Goal: Transaction & Acquisition: Purchase product/service

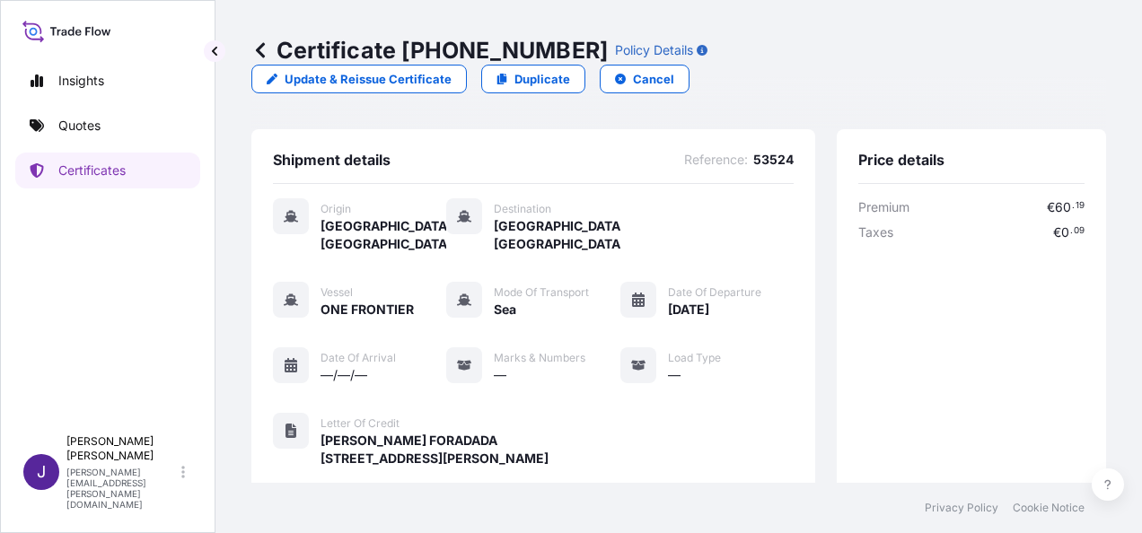
scroll to position [659, 0]
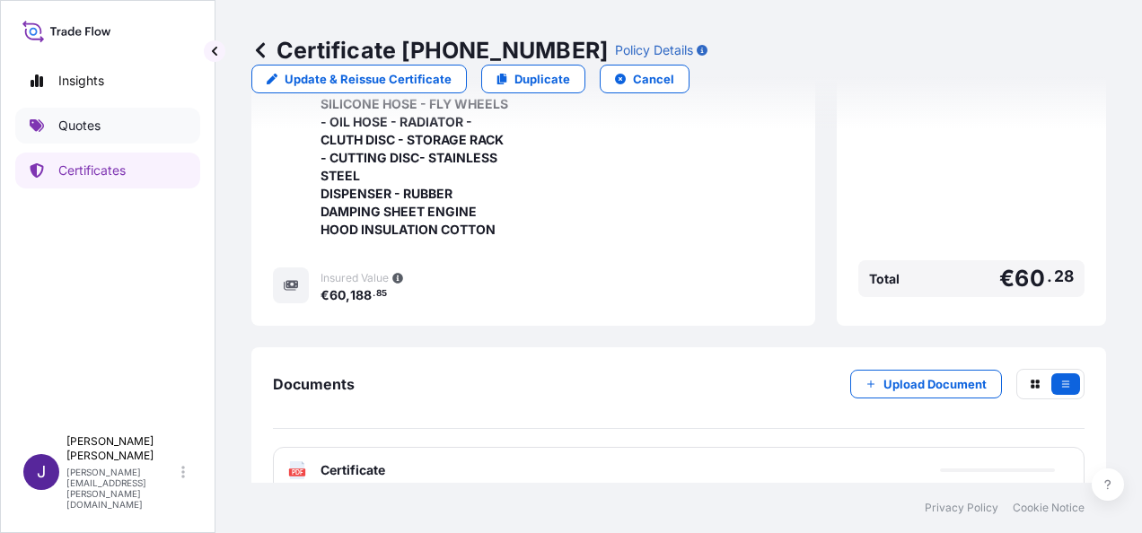
click at [103, 112] on link "Quotes" at bounding box center [107, 126] width 185 height 36
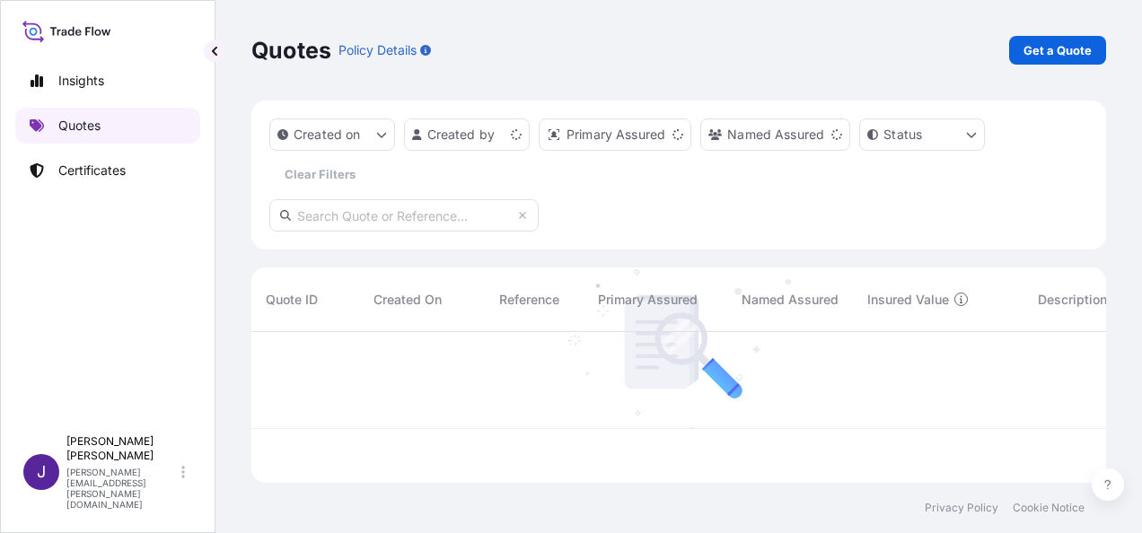
scroll to position [147, 841]
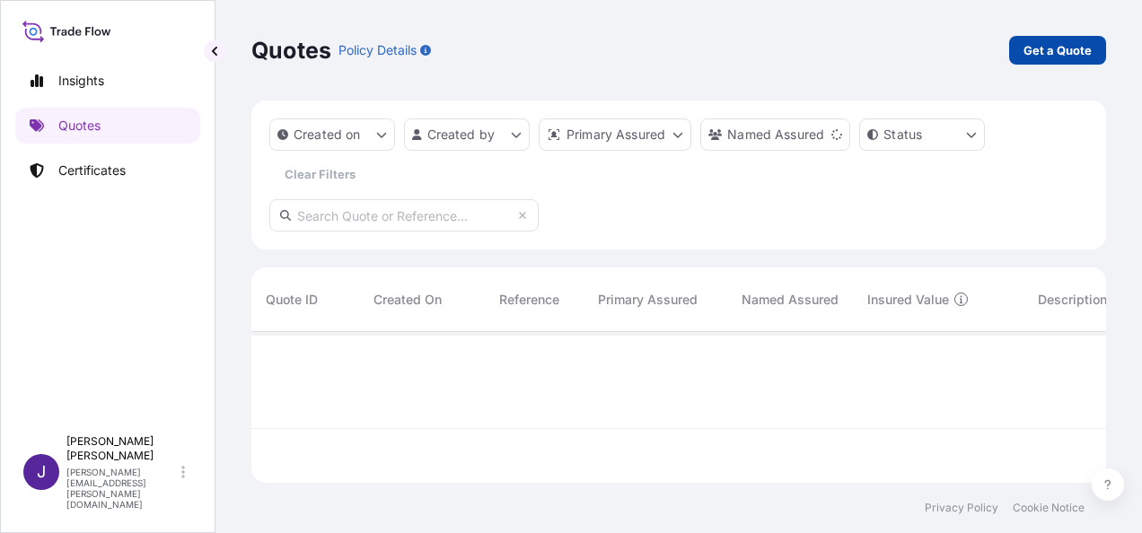
click at [1049, 48] on p "Get a Quote" at bounding box center [1058, 50] width 68 height 18
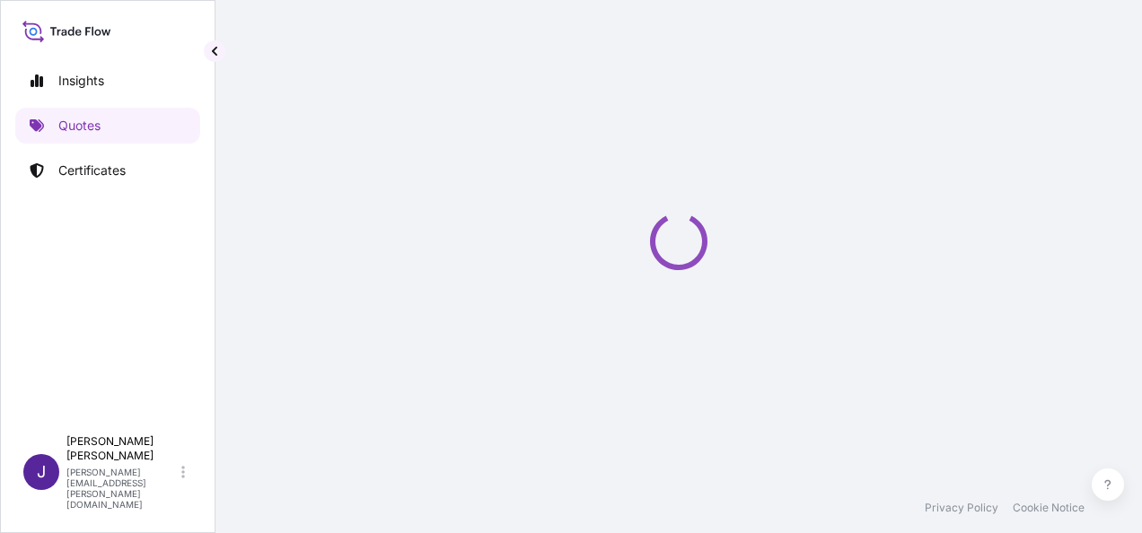
select select "Sea"
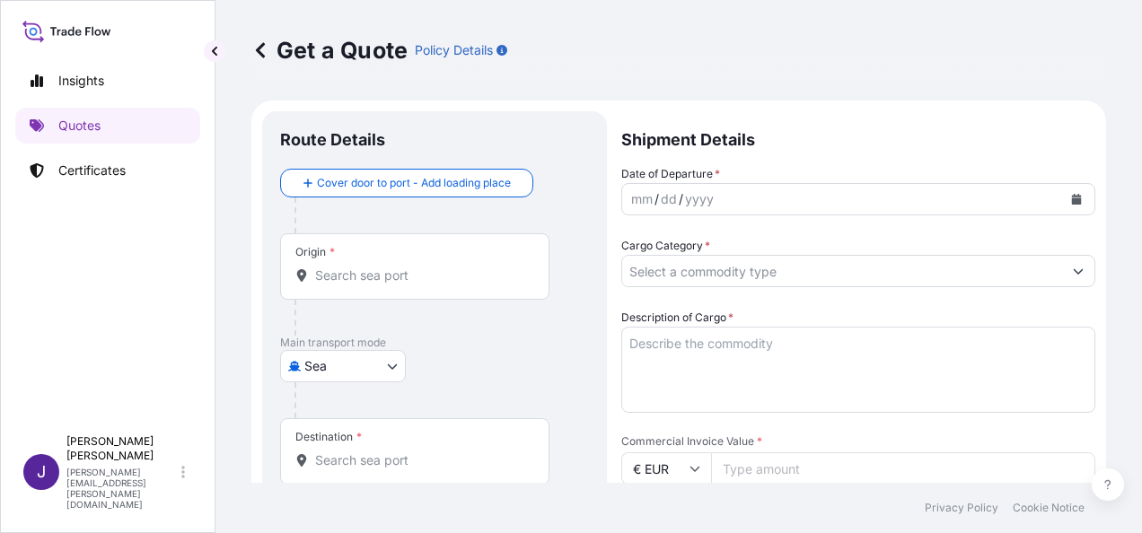
scroll to position [29, 0]
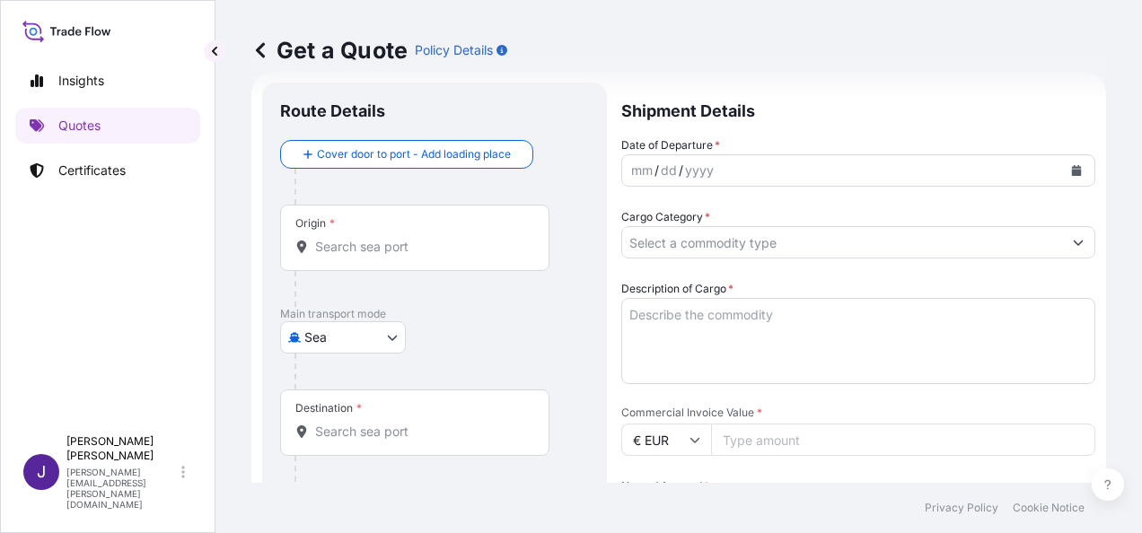
click at [1049, 50] on div "Get a Quote Policy Details" at bounding box center [678, 50] width 855 height 29
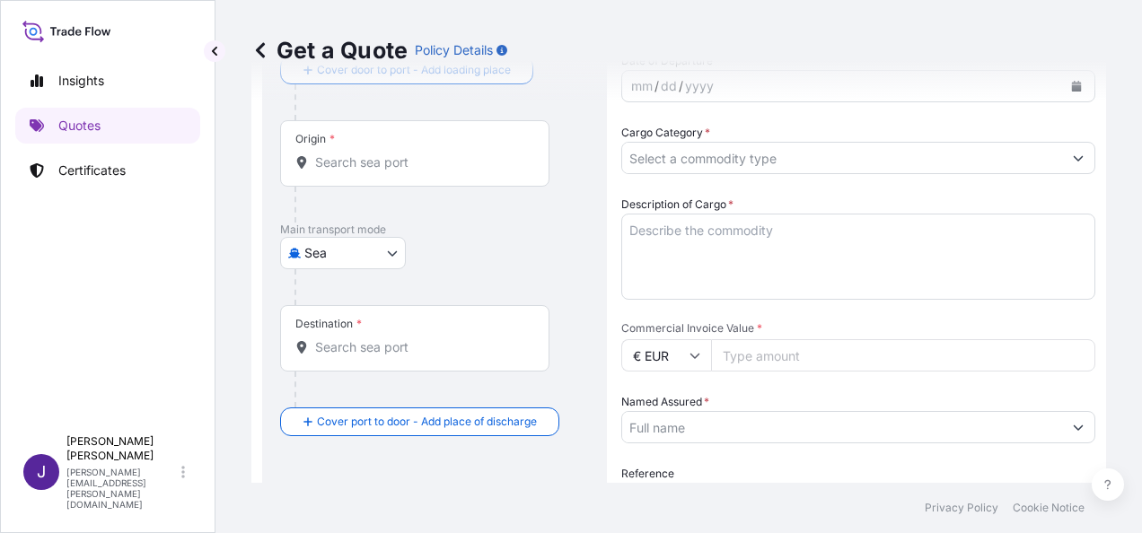
scroll to position [127, 0]
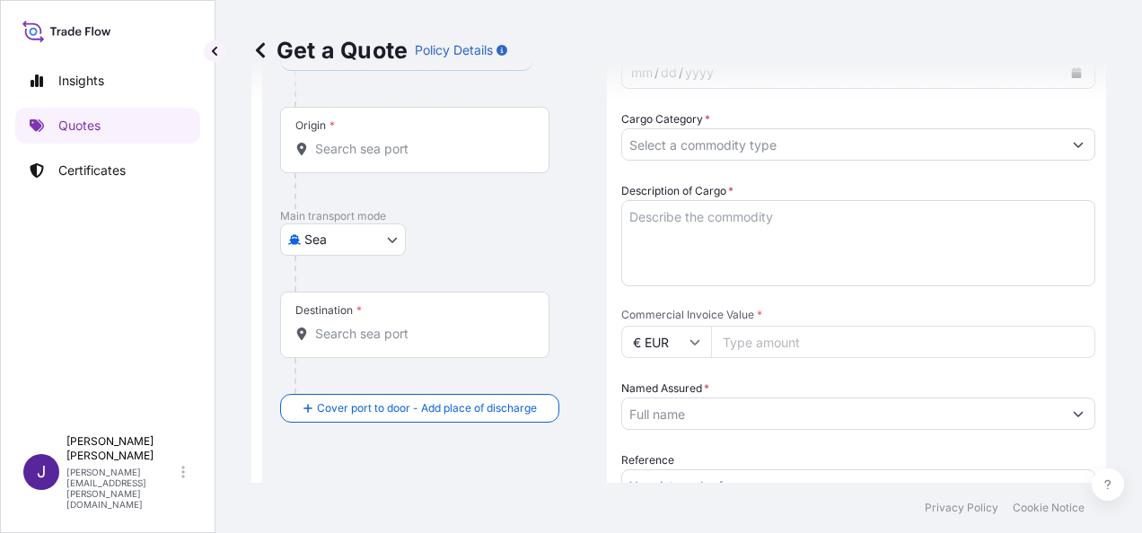
click at [773, 348] on input "Commercial Invoice Value *" at bounding box center [903, 342] width 384 height 32
type input "51390.60"
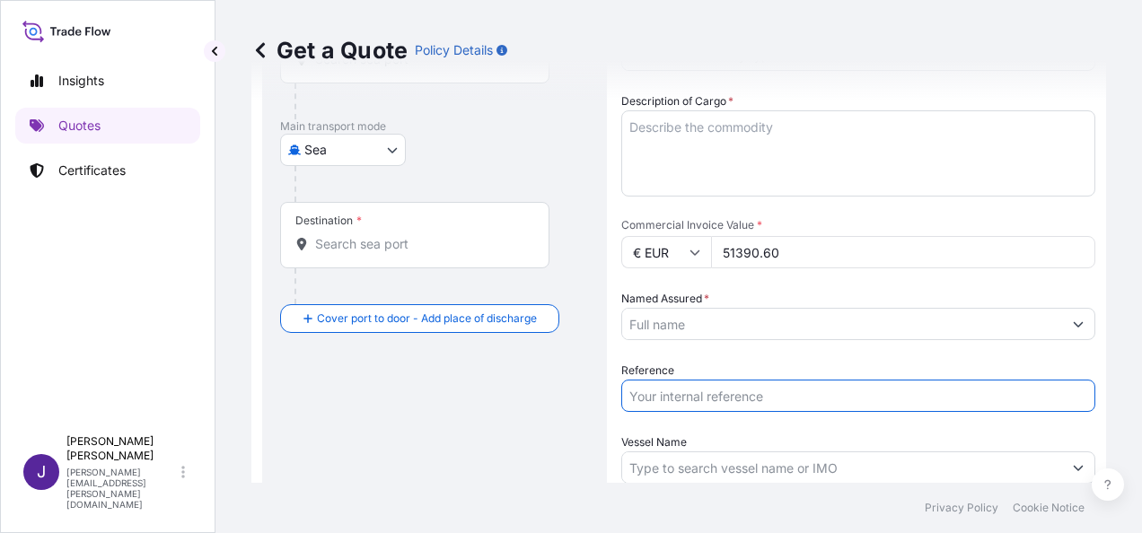
click at [722, 395] on input "Reference" at bounding box center [858, 396] width 474 height 32
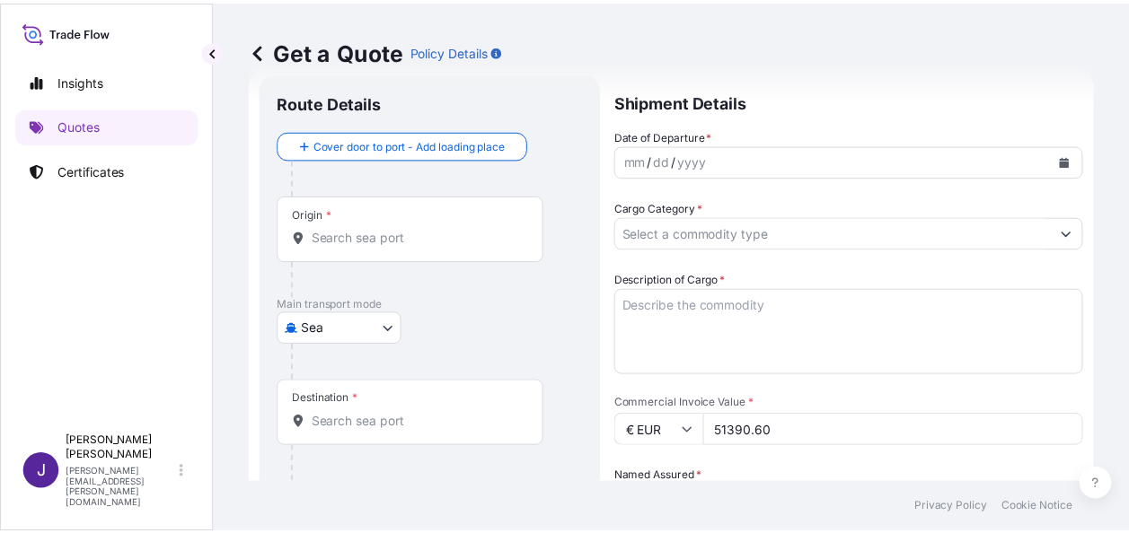
scroll to position [37, 0]
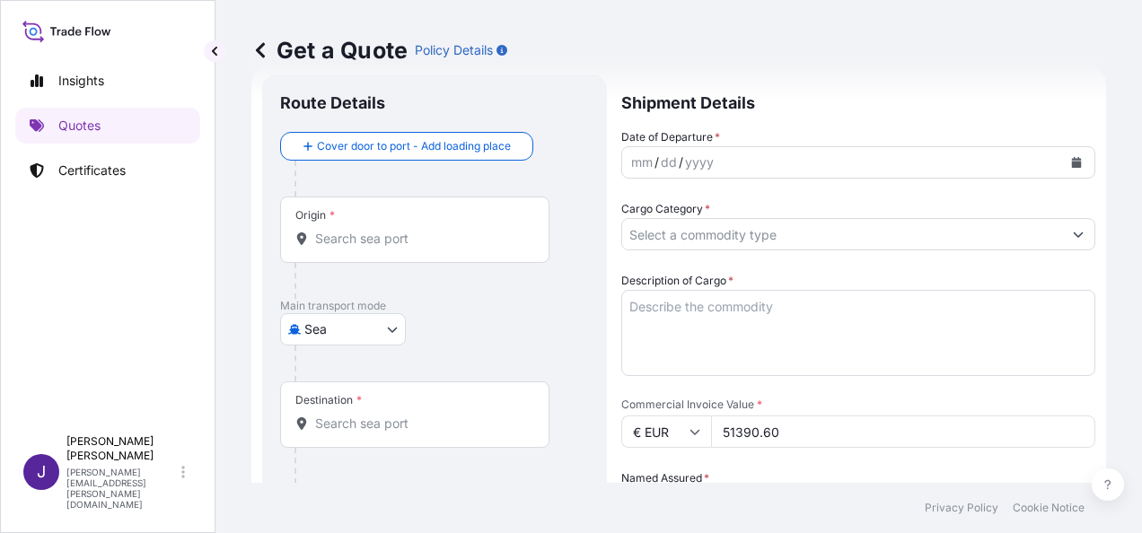
type input "54672"
click at [361, 230] on input "Origin *" at bounding box center [421, 239] width 212 height 18
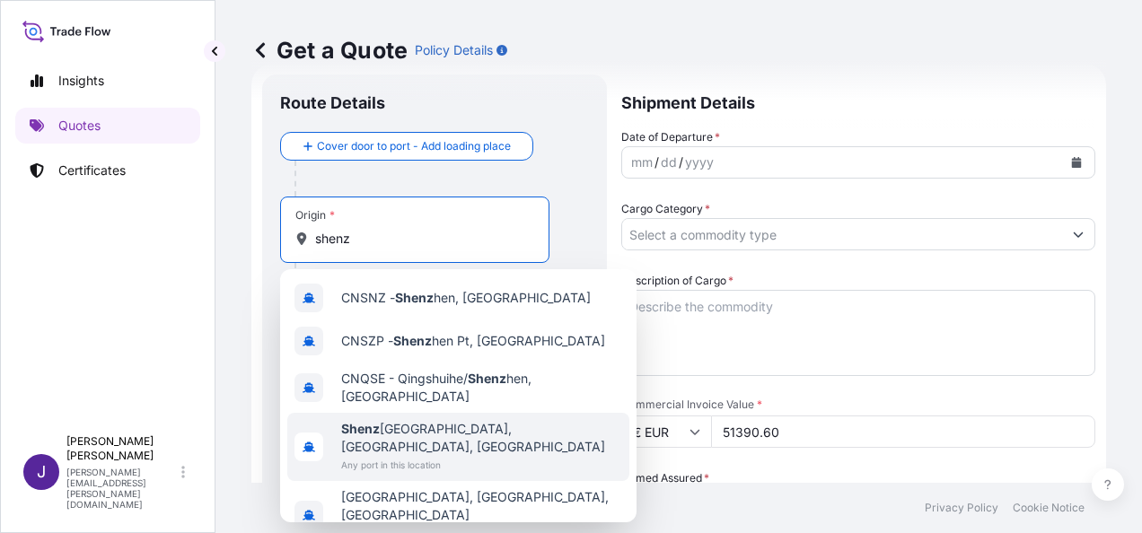
click at [437, 456] on span "Any port in this location" at bounding box center [481, 465] width 281 height 18
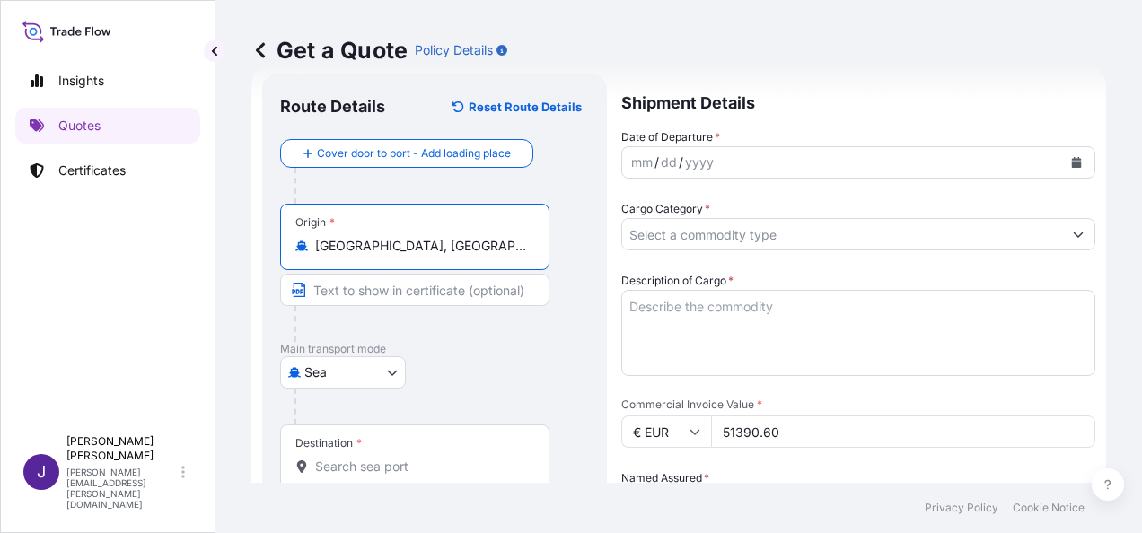
type input "[GEOGRAPHIC_DATA], [GEOGRAPHIC_DATA], [GEOGRAPHIC_DATA]"
click at [434, 460] on input "Destination *" at bounding box center [421, 467] width 212 height 18
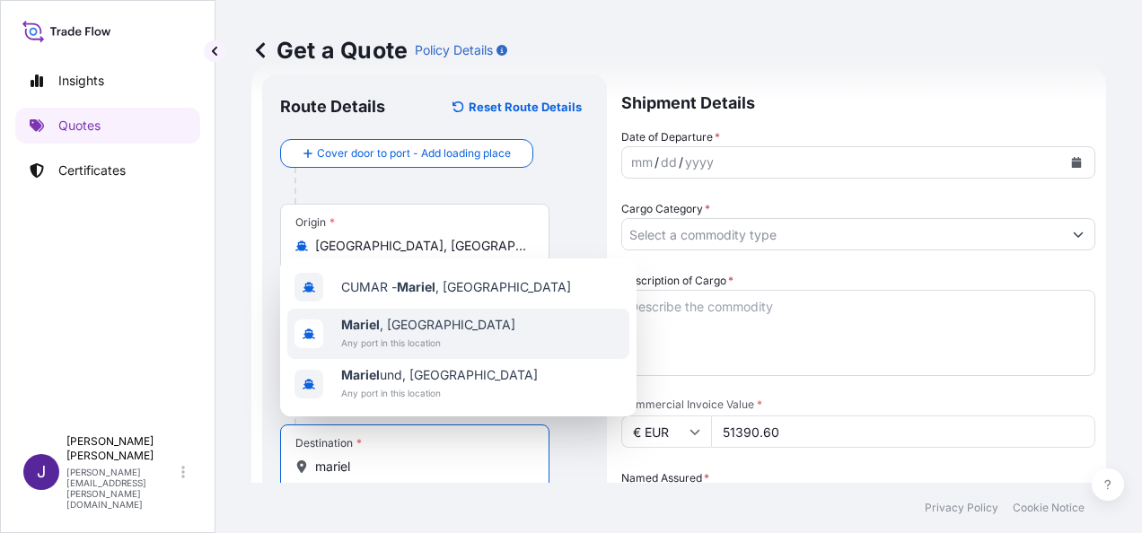
click at [422, 332] on span "Mariel , [GEOGRAPHIC_DATA]" at bounding box center [428, 325] width 174 height 18
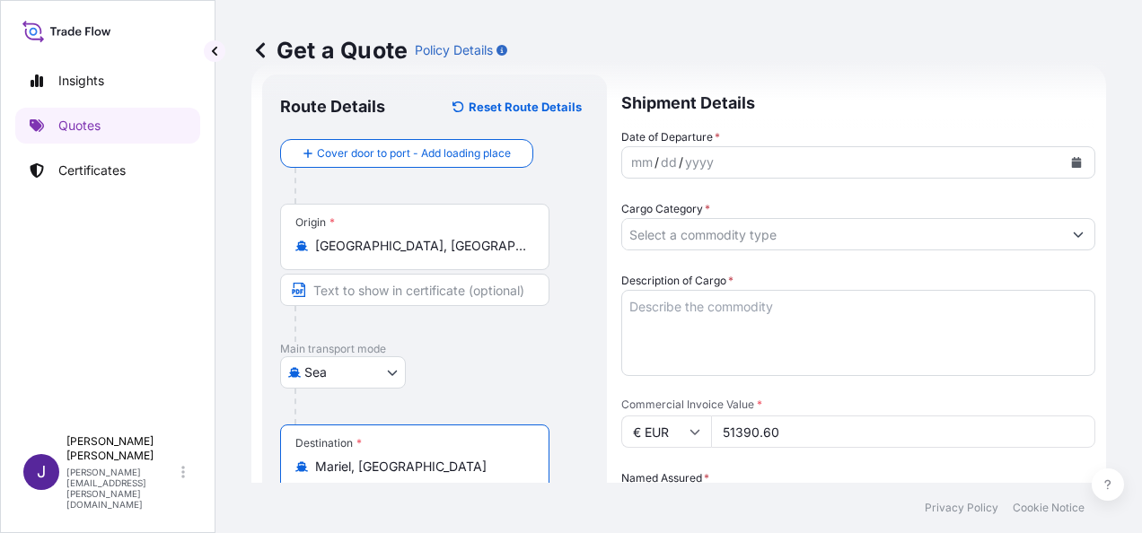
type input "Mariel, [GEOGRAPHIC_DATA]"
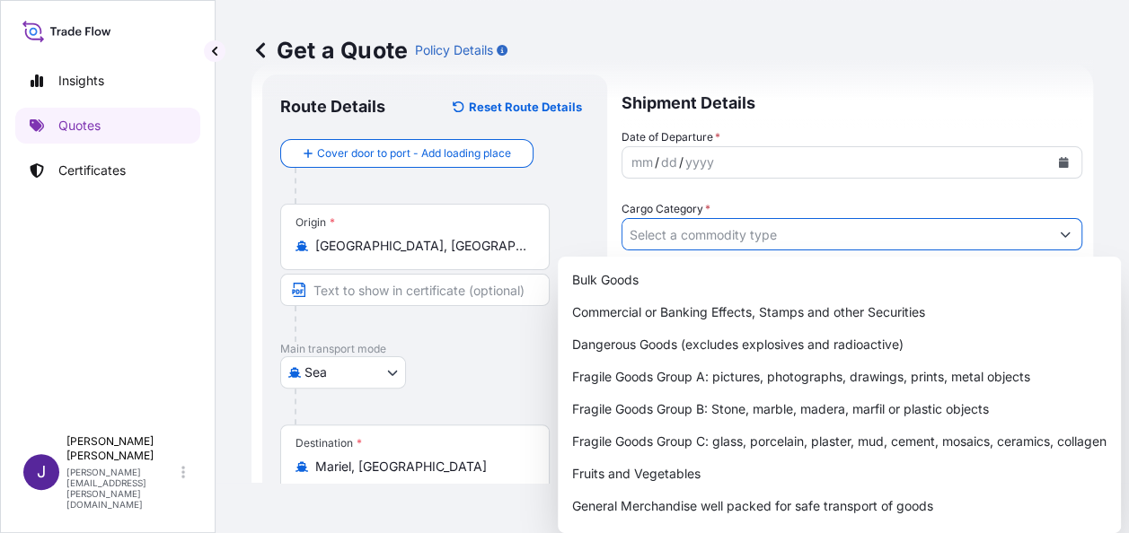
click at [1069, 237] on form "Route Details Reset Route Details Cover door to port - Add loading place Place …" at bounding box center [671, 472] width 841 height 816
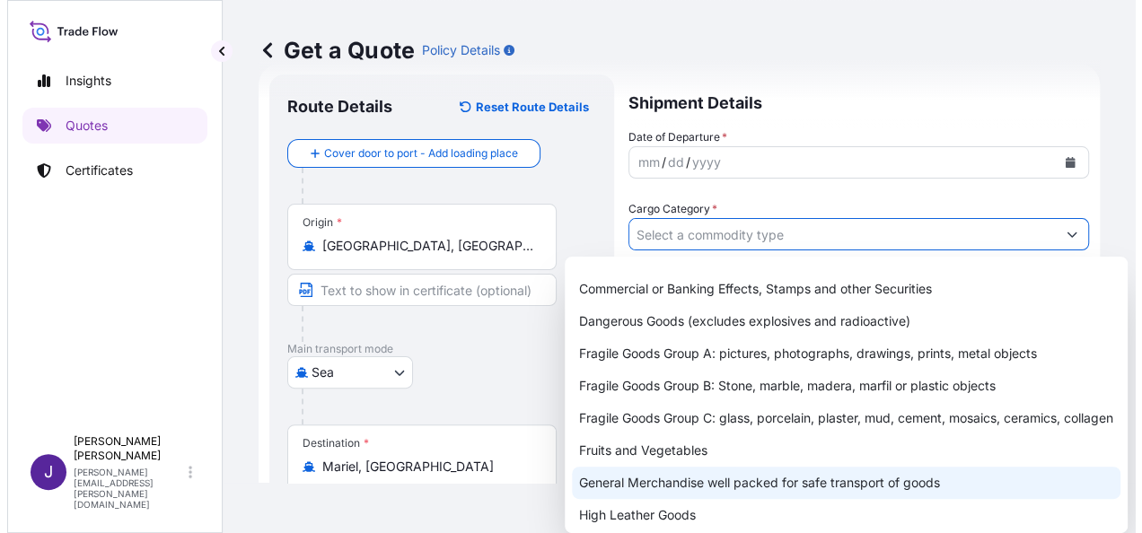
scroll to position [90, 0]
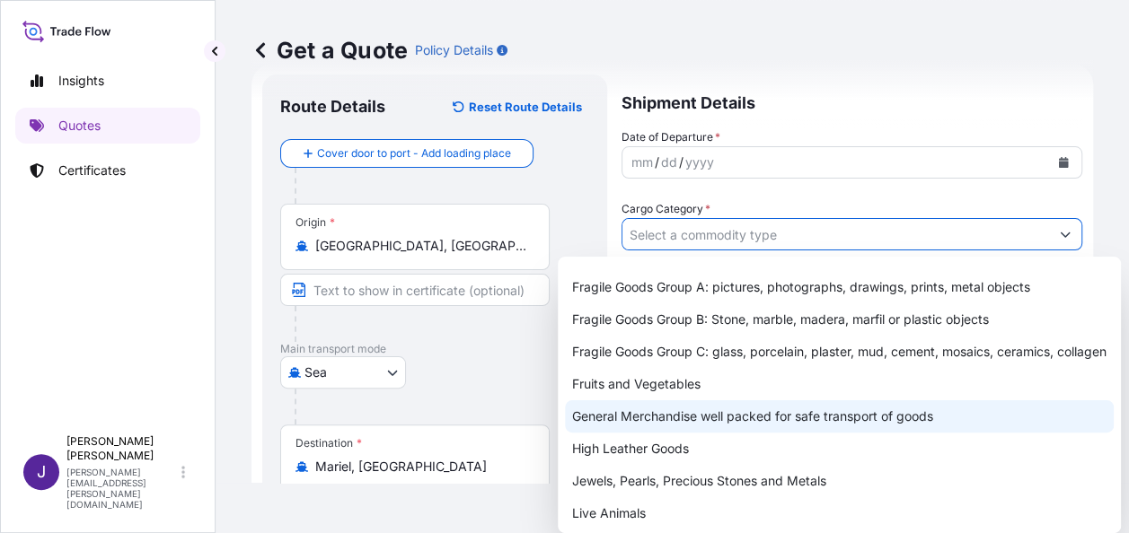
click at [652, 433] on div "General Merchandise well packed for safe transport of goods" at bounding box center [839, 417] width 549 height 32
type input "General Merchandise well packed for safe transport of goods"
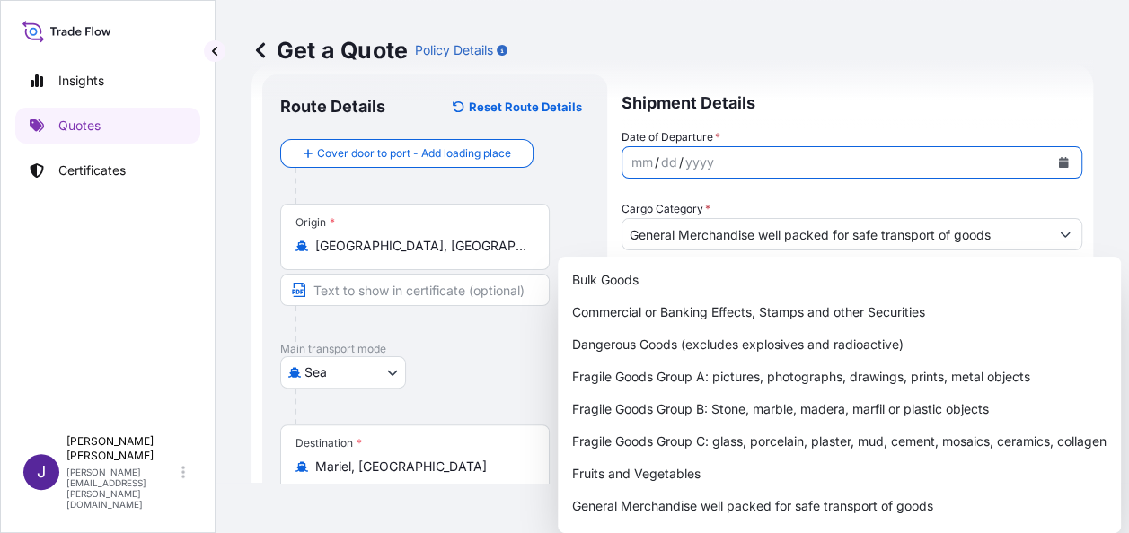
click at [1059, 163] on icon "Calendar" at bounding box center [1064, 162] width 10 height 11
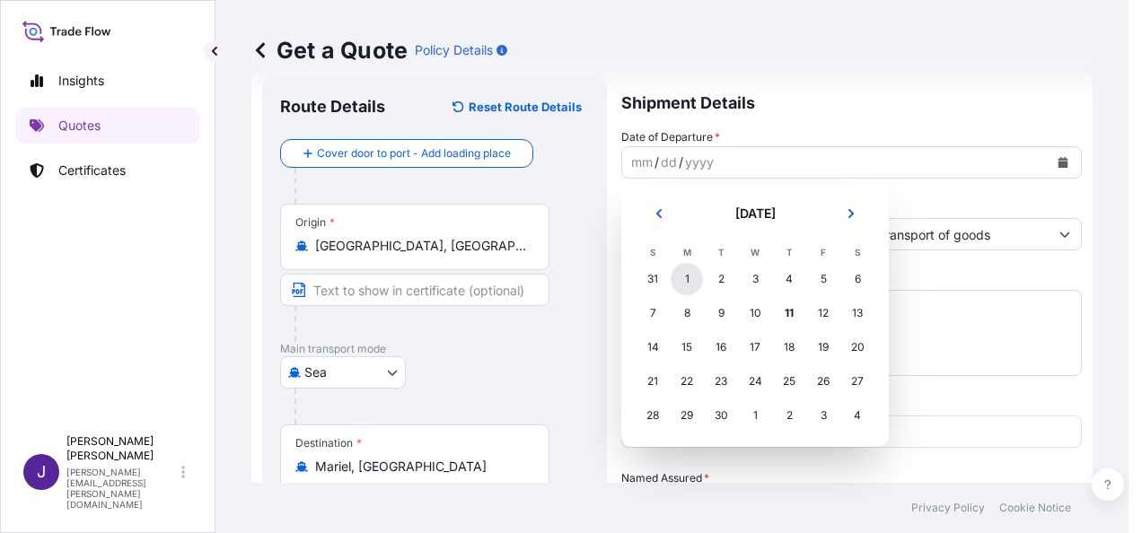
click at [693, 284] on div "1" at bounding box center [687, 279] width 32 height 32
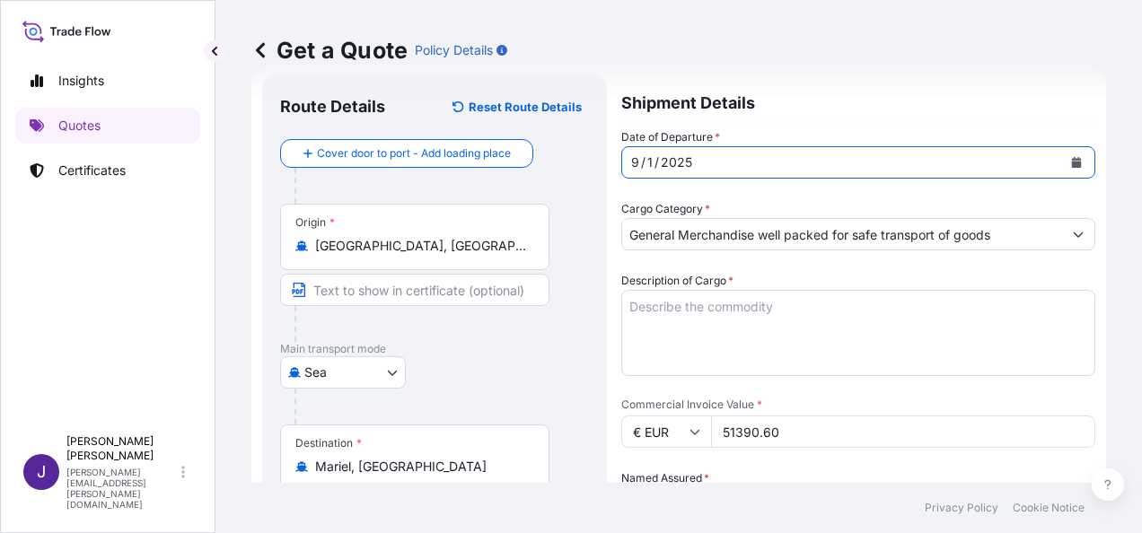
click at [784, 306] on textarea "Description of Cargo *" at bounding box center [858, 333] width 474 height 86
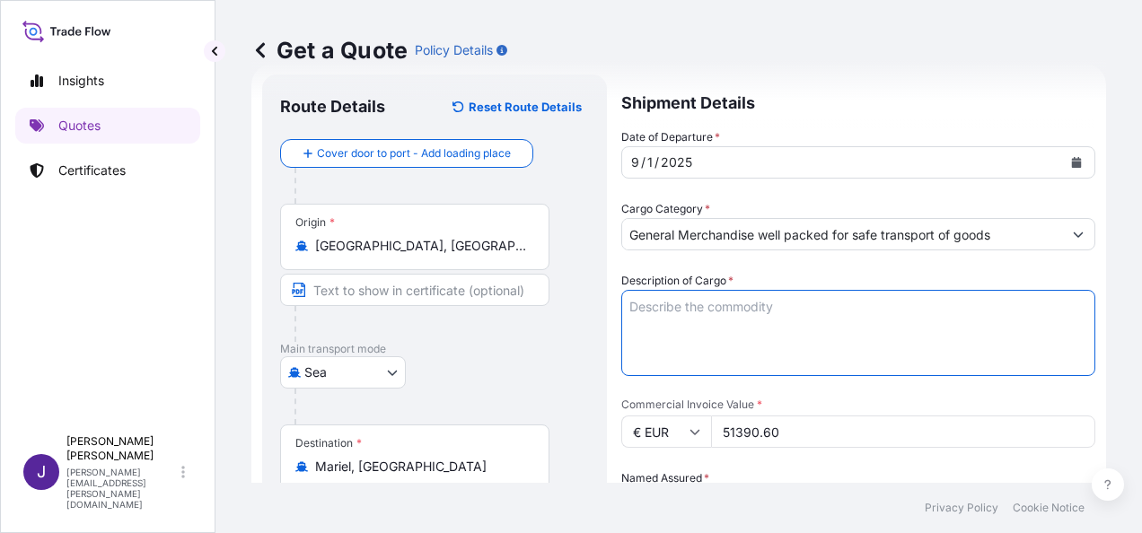
paste textarea "CAR BATTERY"
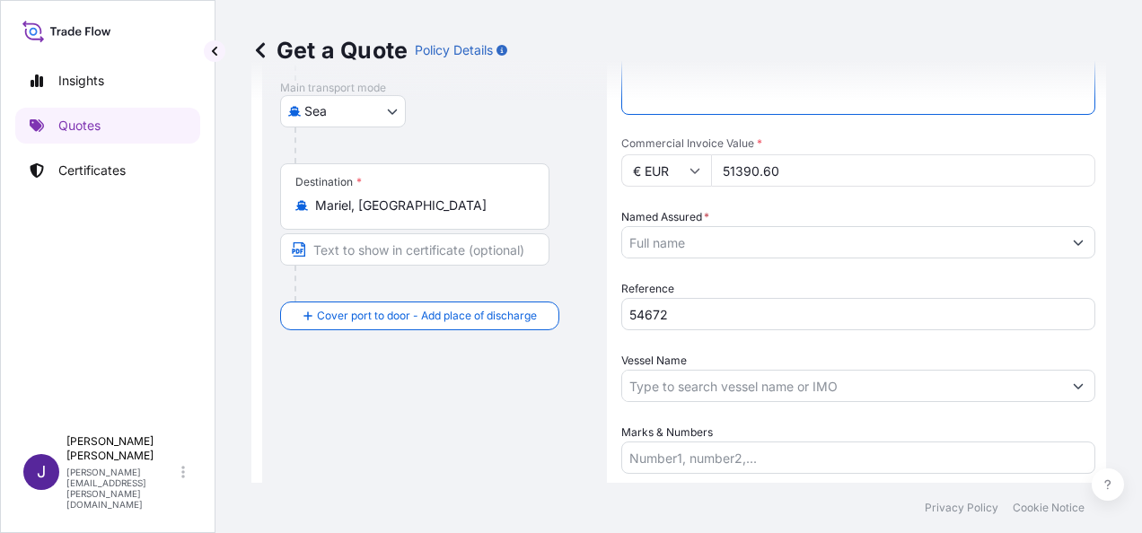
scroll to position [306, 0]
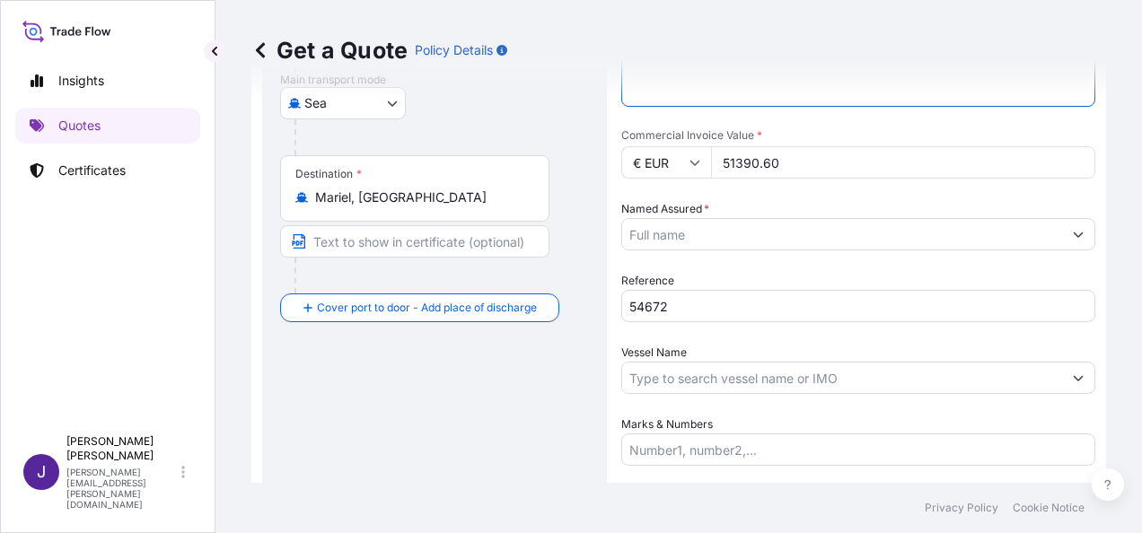
type textarea "CAR BATTERY"
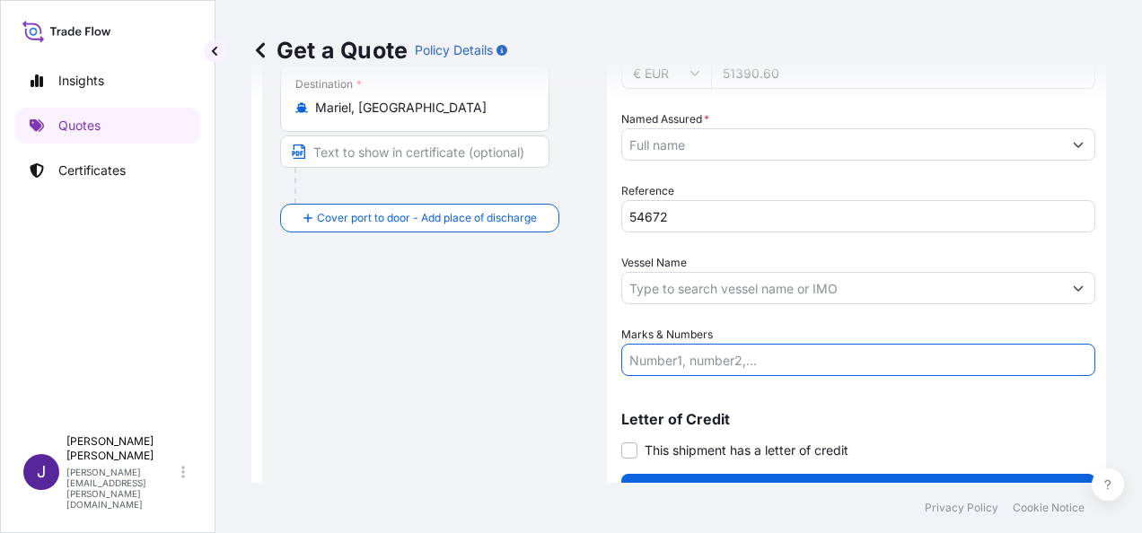
click at [710, 367] on input "Marks & Numbers" at bounding box center [858, 360] width 474 height 32
paste input "CARTON: 1500, GROSS WEIGHT: 27525 Kg, CBM: 24 M3 CONTAINER: CMAU0342158, SEAL: …"
type input "CARTON: 1500, GROSS WEIGHT: 27525 Kg, CBM: 24 M3 CONTAINER: CMAU0342158, SEAL: …"
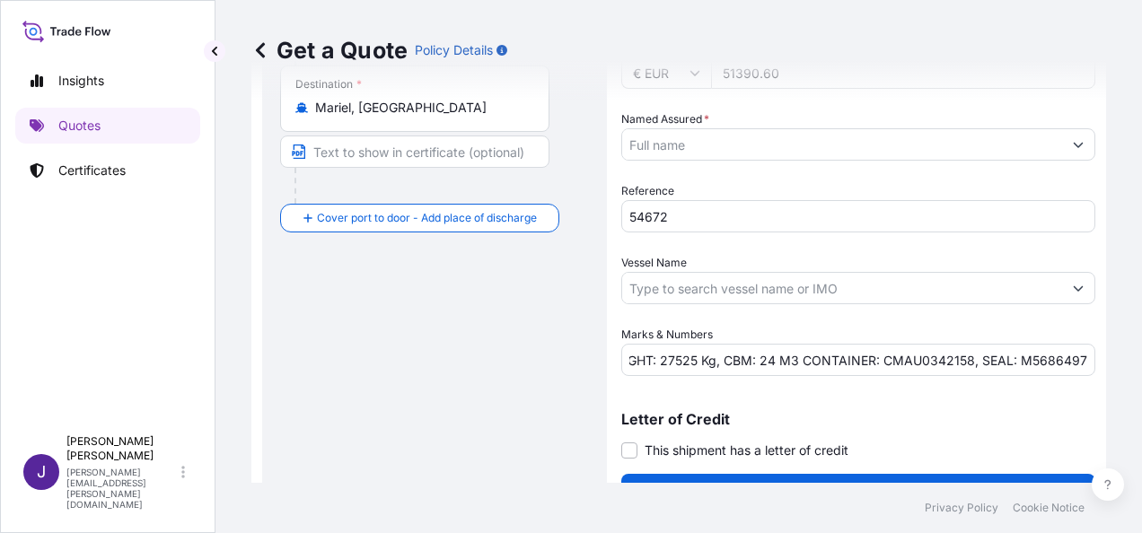
scroll to position [0, 0]
click at [653, 289] on input "Vessel Name" at bounding box center [842, 288] width 440 height 32
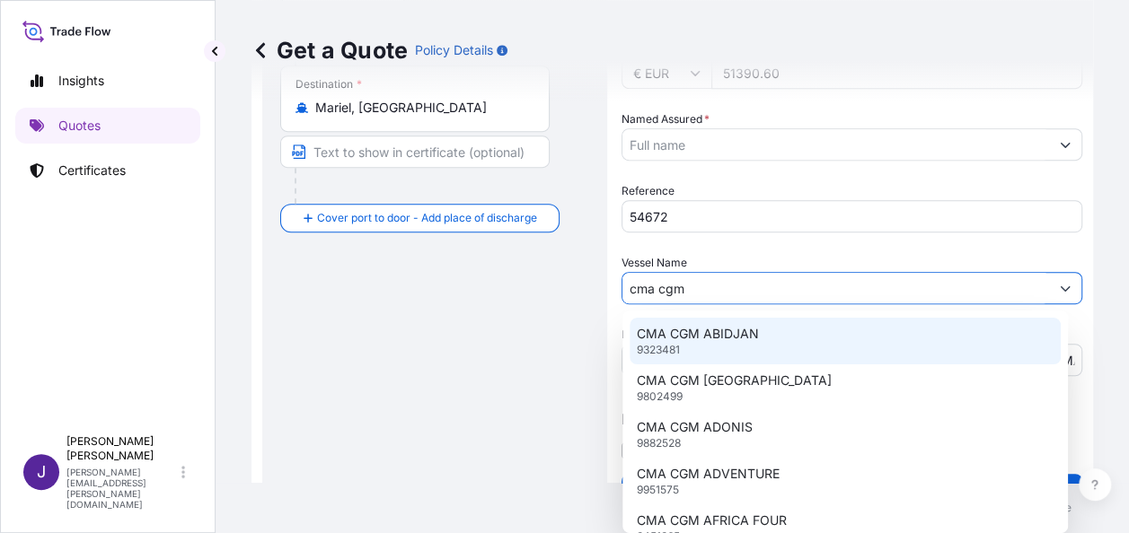
click at [735, 291] on input "cma cgm" at bounding box center [835, 288] width 427 height 32
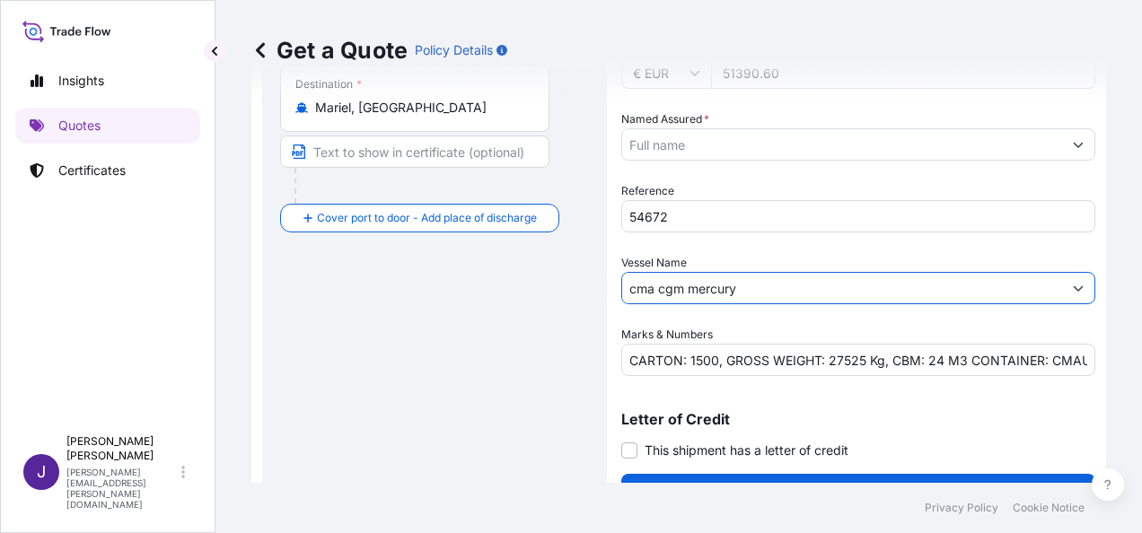
drag, startPoint x: 762, startPoint y: 291, endPoint x: 550, endPoint y: 302, distance: 213.1
click at [550, 302] on form "Route Details Reset Route Details Cover door to port - Add loading place Place …" at bounding box center [678, 113] width 855 height 816
paste input "CMA CGM MERCURY / 0PPLME2MA"
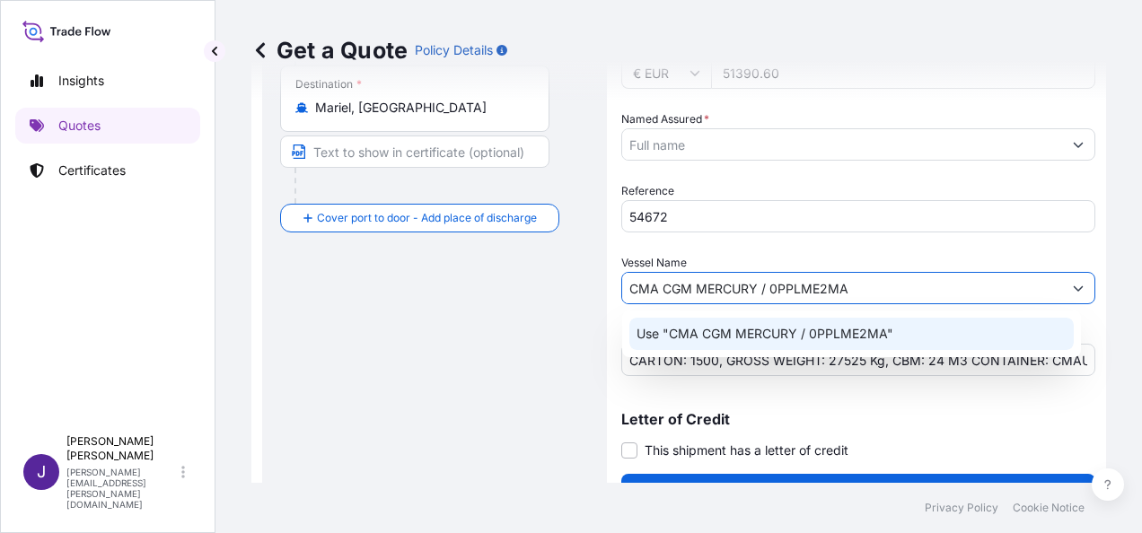
click at [851, 340] on p "Use "CMA CGM MERCURY / 0PPLME2MA"" at bounding box center [765, 334] width 257 height 18
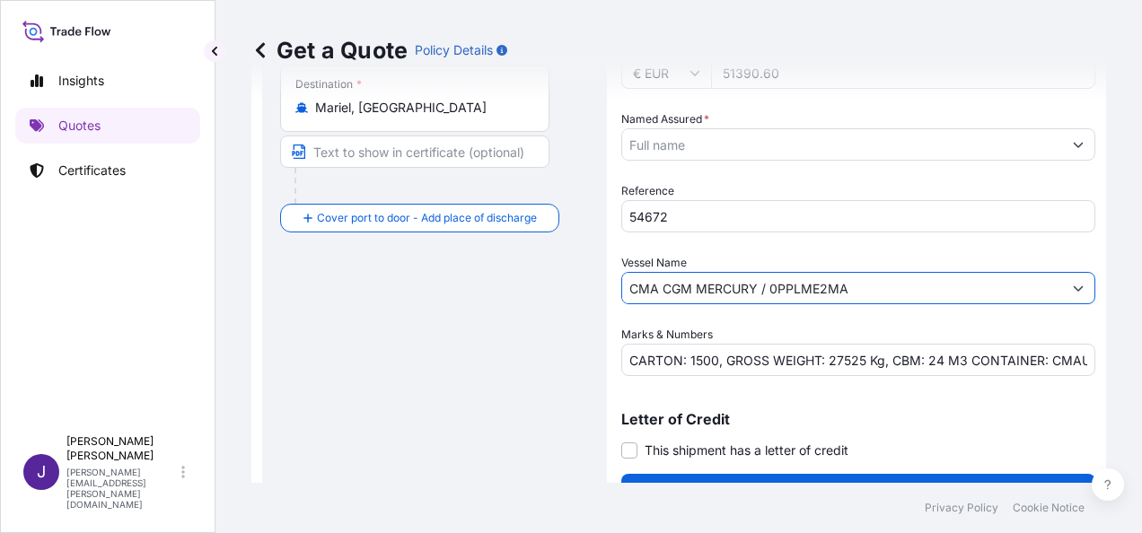
type input "CMA CGM MERCURY / 0PPLME2MA"
click at [780, 145] on input "Named Assured *" at bounding box center [842, 144] width 440 height 32
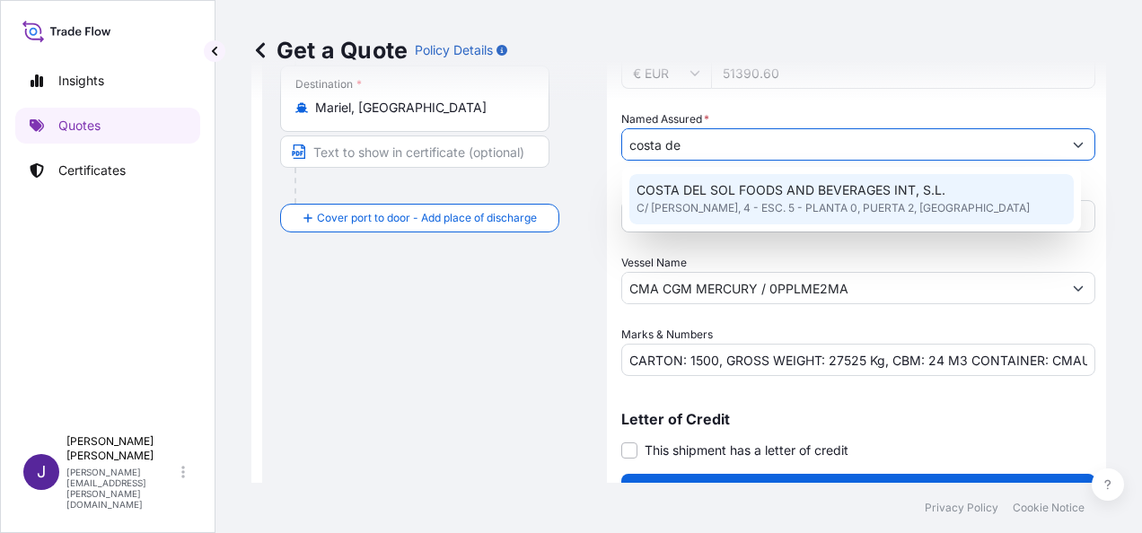
click at [873, 205] on span "C/ [PERSON_NAME], 4 - ESC. 5 - PLANTA 0, PUERTA 2, [GEOGRAPHIC_DATA]" at bounding box center [833, 208] width 393 height 18
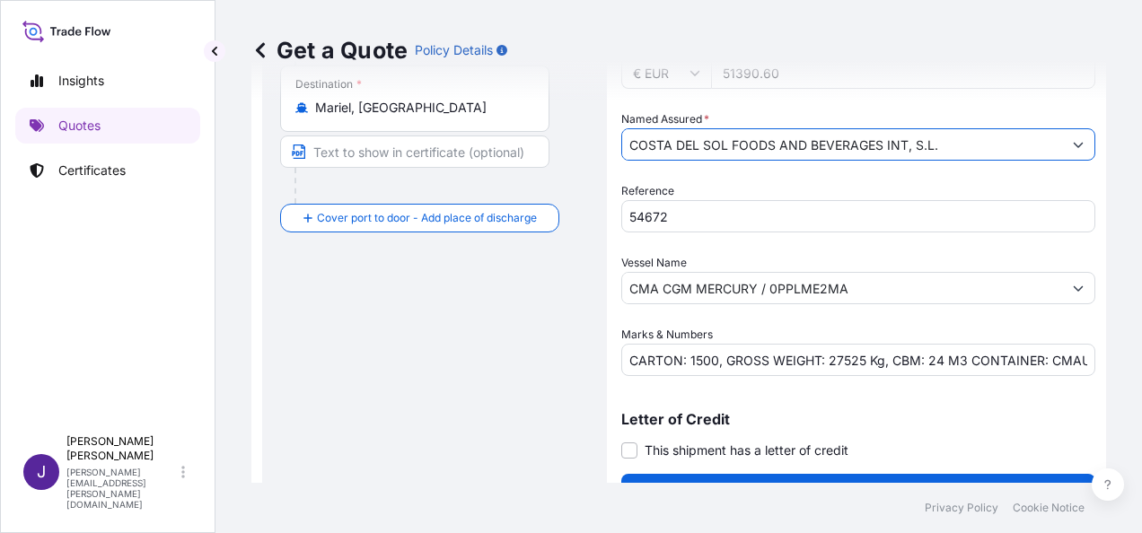
type input "COSTA DEL SOL FOODS AND BEVERAGES INT, S.L."
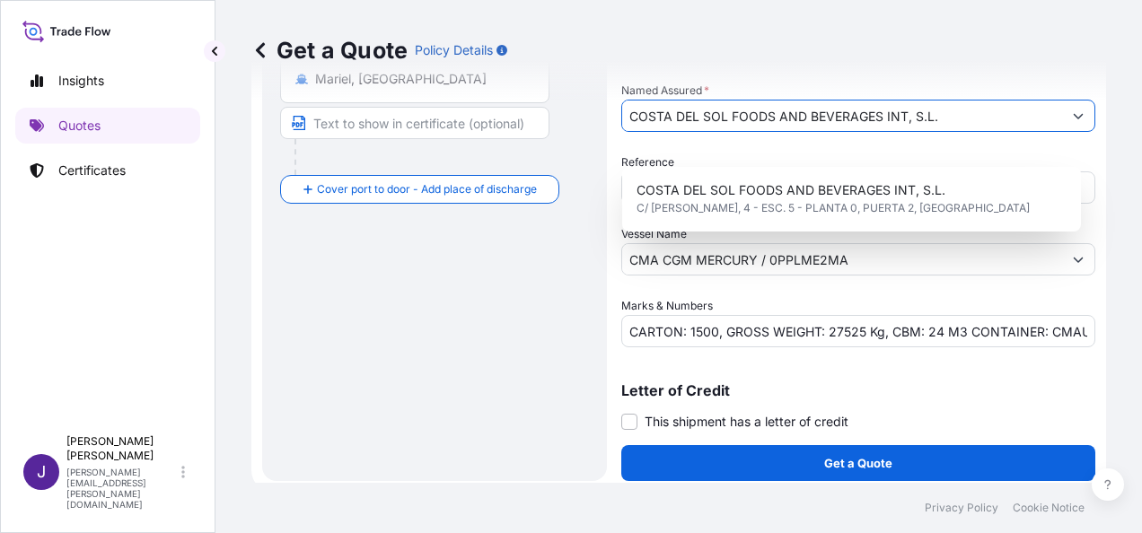
scroll to position [433, 0]
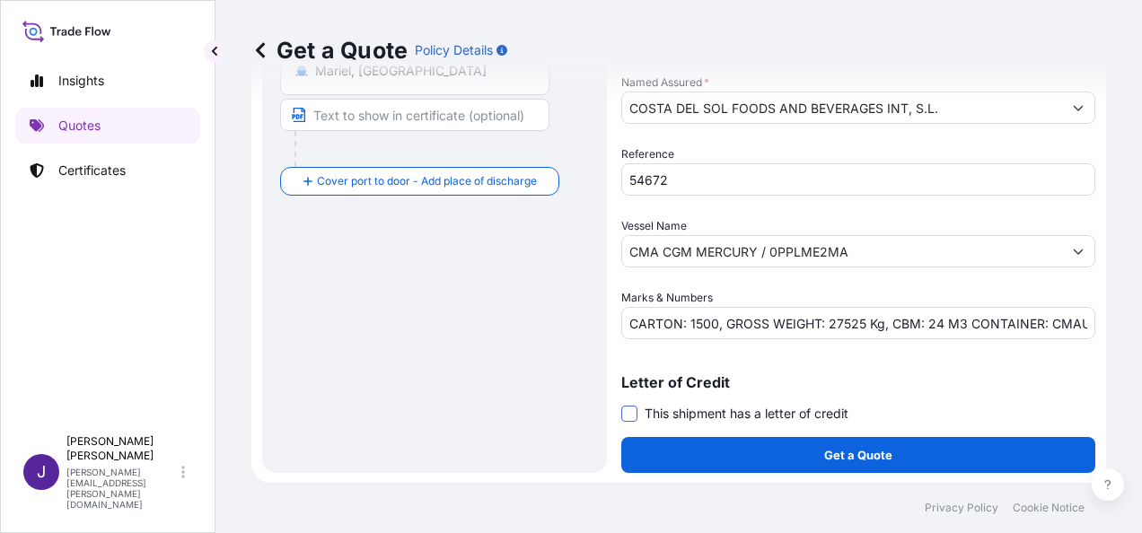
click at [626, 412] on span at bounding box center [629, 414] width 16 height 16
click at [621, 404] on input "This shipment has a letter of credit" at bounding box center [621, 404] width 0 height 0
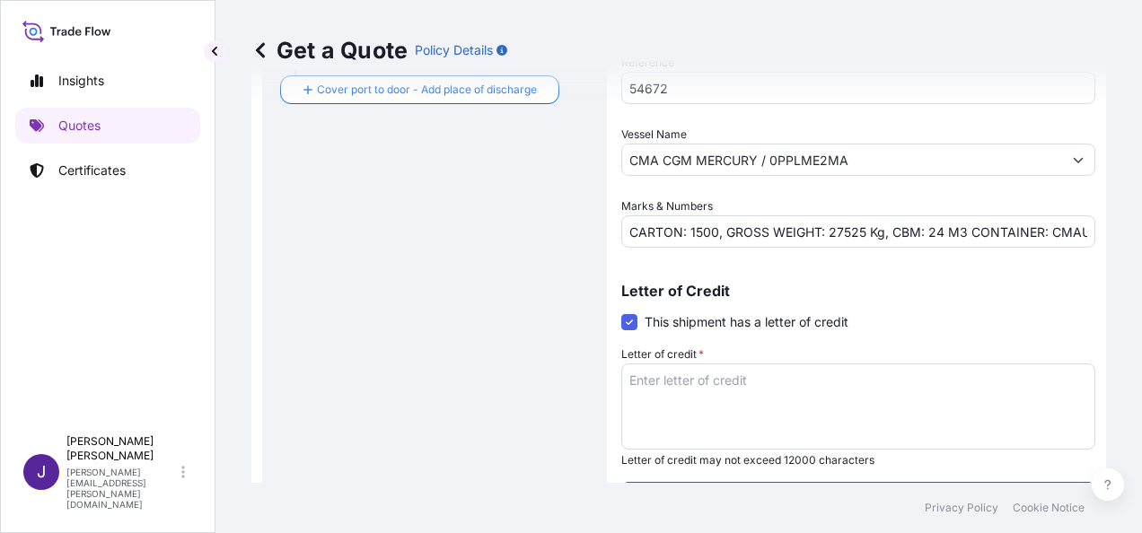
scroll to position [569, 0]
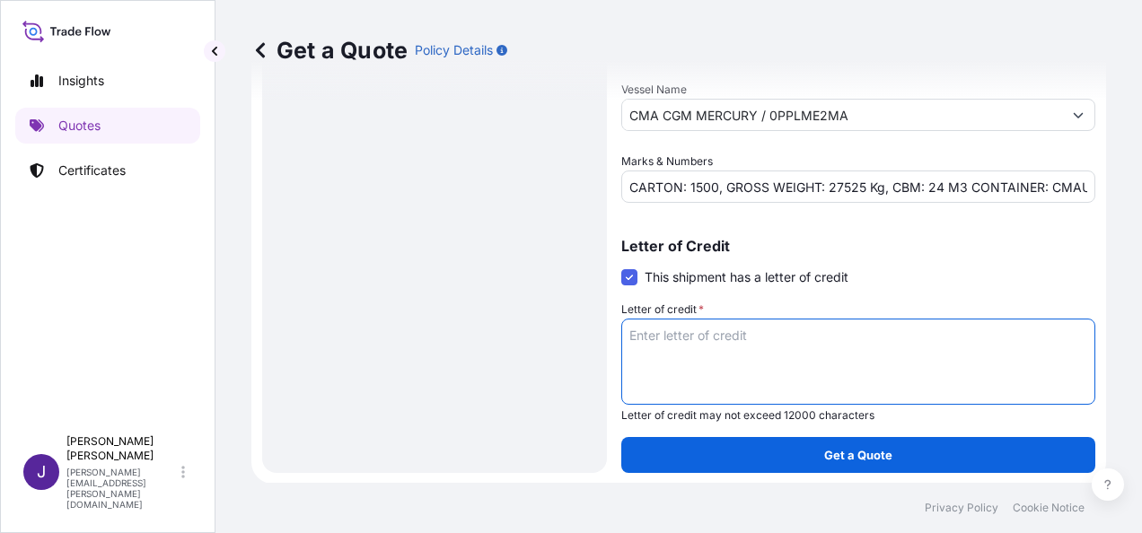
click at [739, 336] on textarea "Letter of credit *" at bounding box center [858, 362] width 474 height 86
paste textarea "COSTA DEL SOL FOODS AND BEVERAGES INT S.L. C/ [PERSON_NAME], 4 - ESC. 5 - PLANT…"
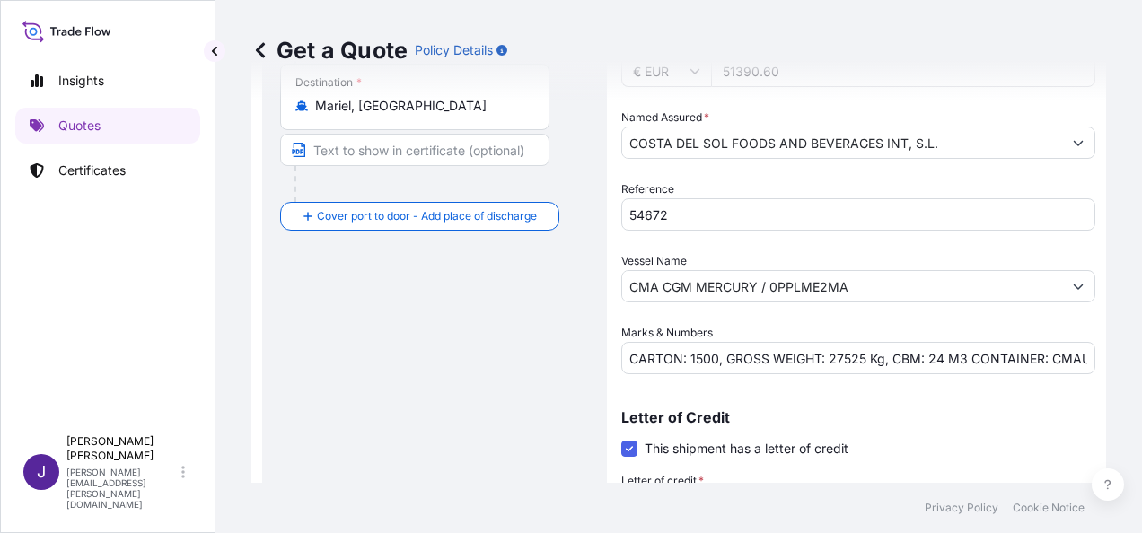
scroll to position [390, 0]
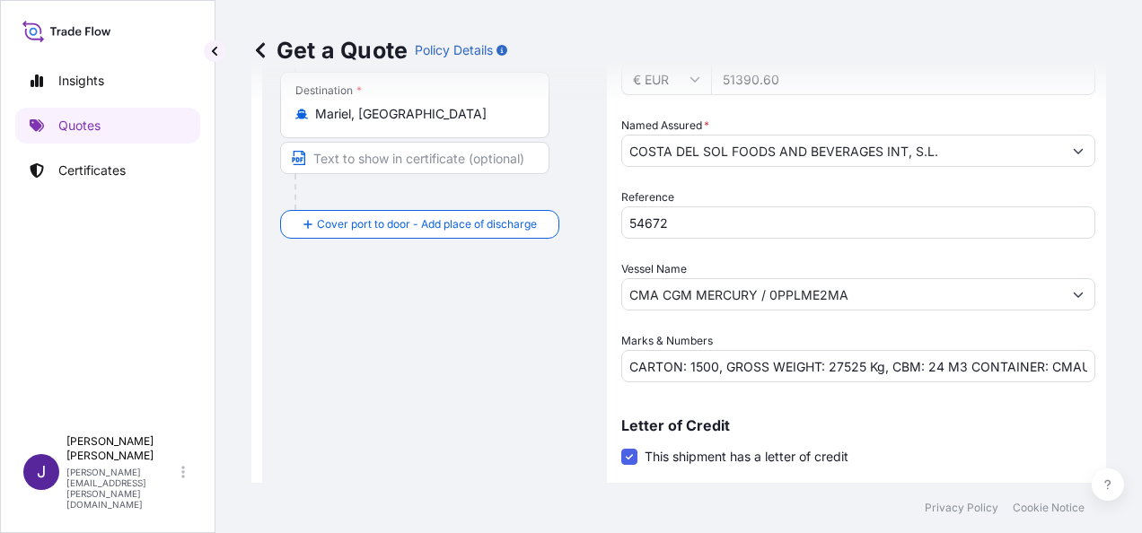
type textarea "COSTA DEL SOL FOODS AND BEVERAGES INT S.L. C/ [PERSON_NAME], 4 - ESC. 5 - PLANT…"
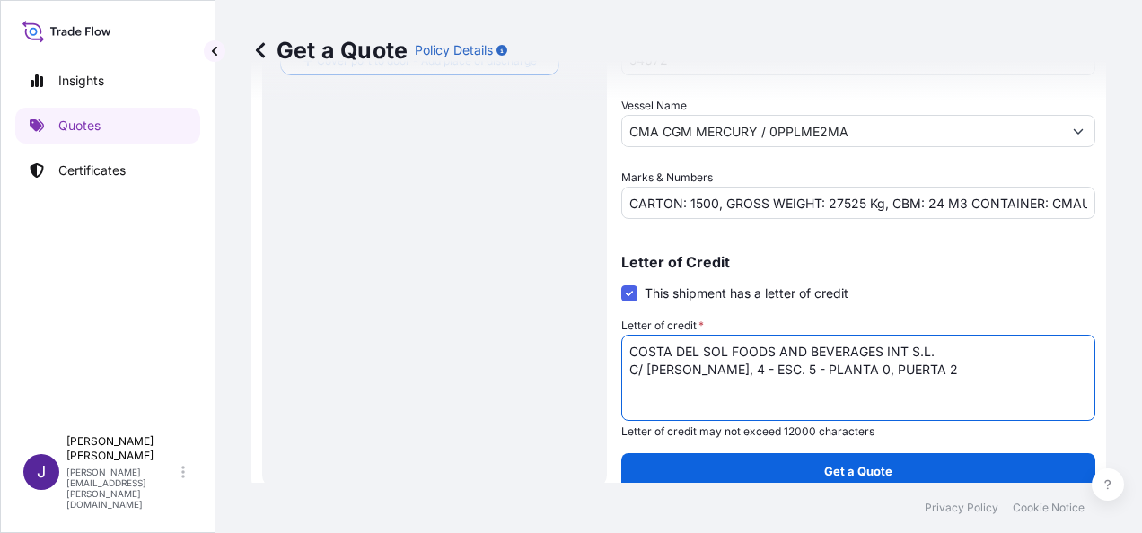
scroll to position [569, 0]
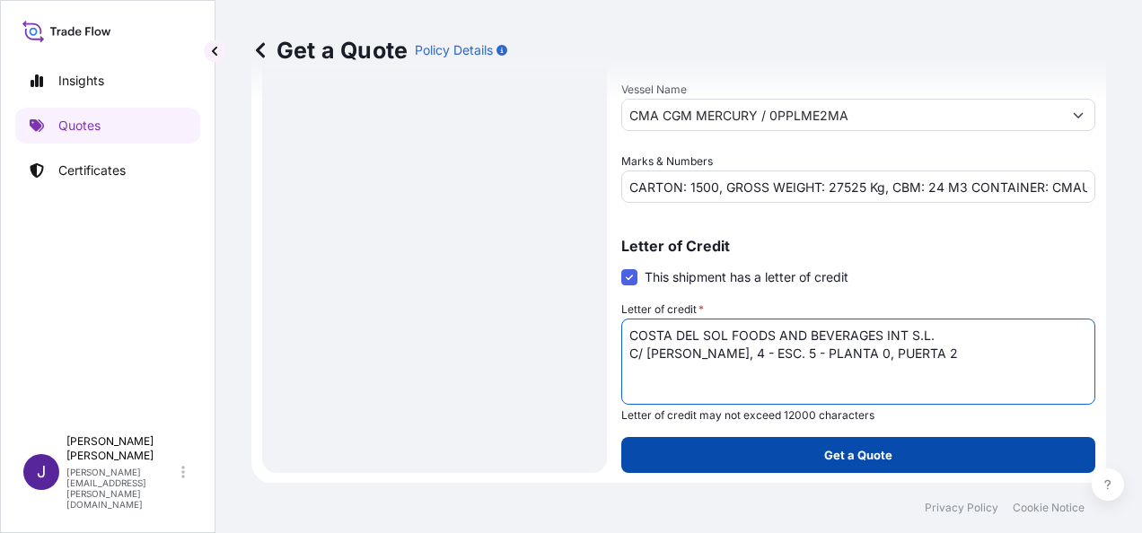
click at [929, 463] on button "Get a Quote" at bounding box center [858, 455] width 474 height 36
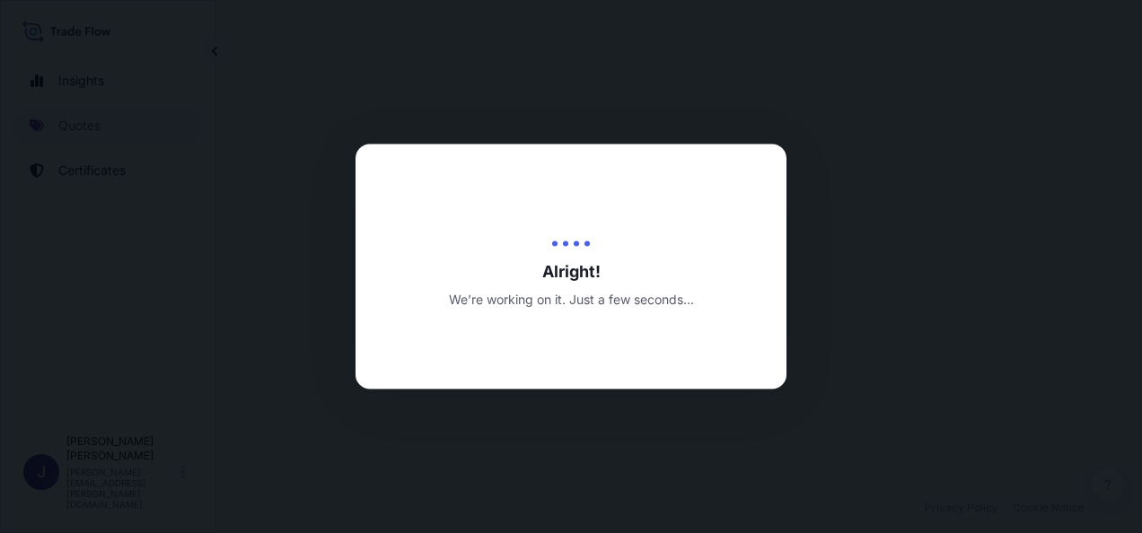
select select "Sea"
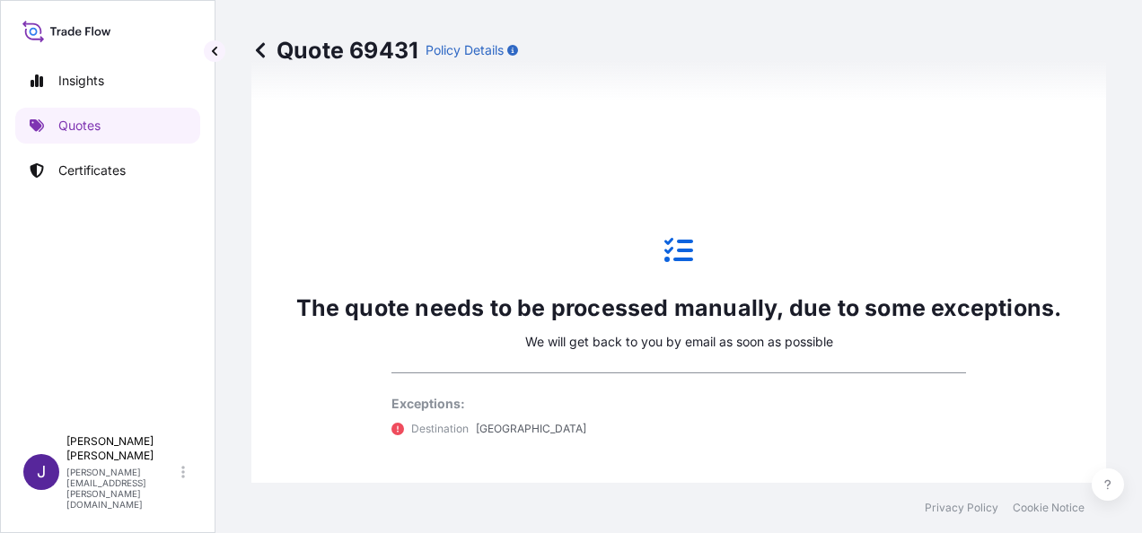
scroll to position [1519, 0]
